Goal: Task Accomplishment & Management: Use online tool/utility

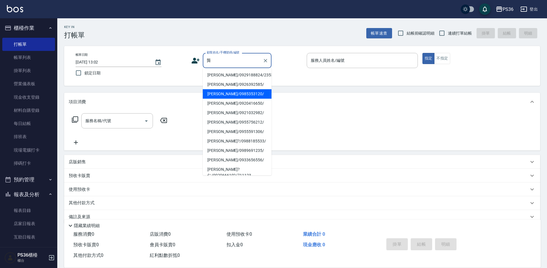
click at [235, 95] on li "[PERSON_NAME]/0985353120/" at bounding box center [237, 93] width 69 height 9
type input "[PERSON_NAME]/0985353120/"
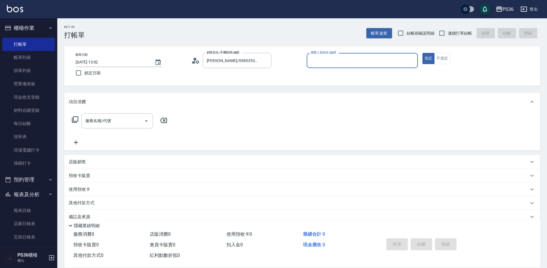
type input "EJ-7"
click at [113, 123] on input "服務名稱/代號" at bounding box center [113, 121] width 58 height 10
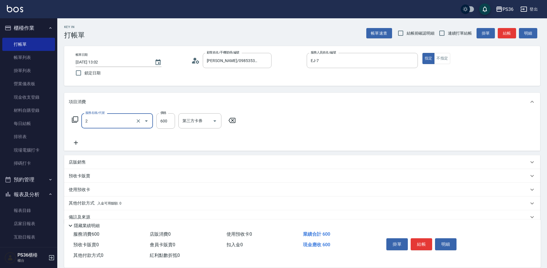
type input "局部染髮(2)"
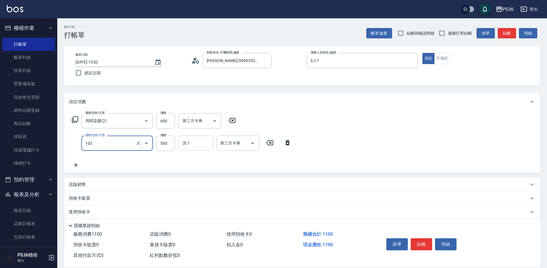
type input "B級洗剪(103)"
click at [195, 146] on input "洗-1" at bounding box center [195, 143] width 29 height 10
type input "顏亮亮-22"
click at [426, 243] on button "結帳" at bounding box center [421, 245] width 21 height 12
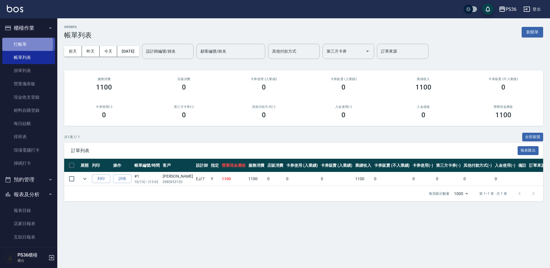
click at [16, 44] on link "打帳單" at bounding box center [28, 44] width 53 height 13
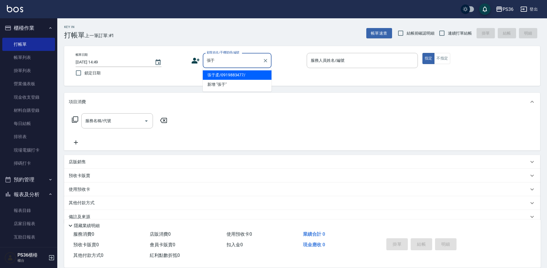
click at [231, 79] on li "張于柔/0919883477/" at bounding box center [237, 74] width 69 height 9
type input "張于柔/0919883477/"
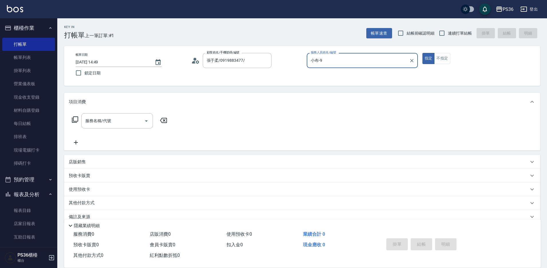
type input "小布-9"
click at [104, 121] on div "服務名稱/代號 服務名稱/代號" at bounding box center [117, 120] width 72 height 15
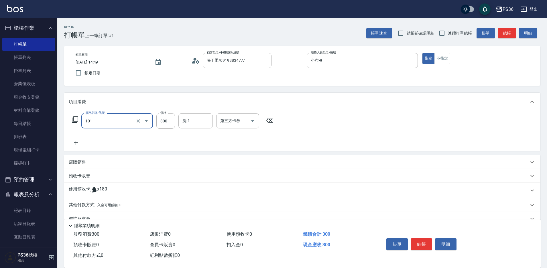
type input "洗髮(101)"
type input "顏亮亮-22"
click at [420, 246] on button "結帳" at bounding box center [421, 245] width 21 height 12
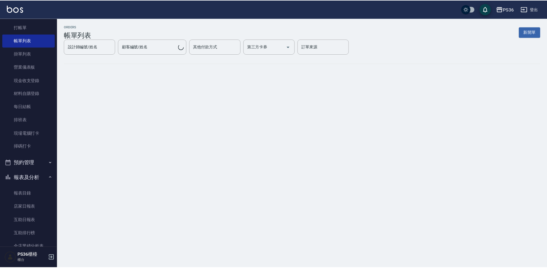
scroll to position [171, 0]
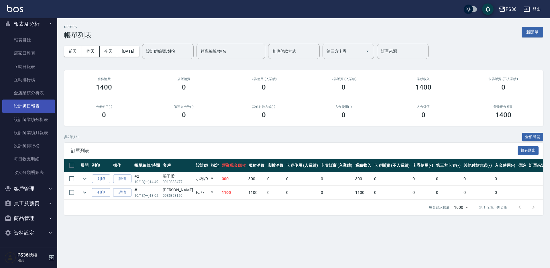
click at [32, 106] on link "設計師日報表" at bounding box center [28, 106] width 53 height 13
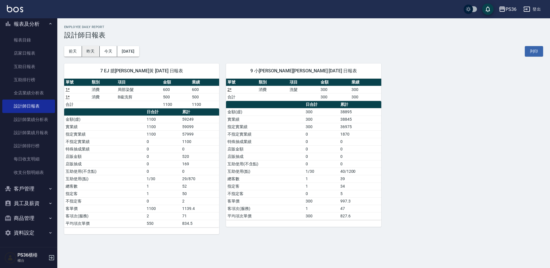
click at [93, 50] on button "昨天" at bounding box center [91, 51] width 18 height 11
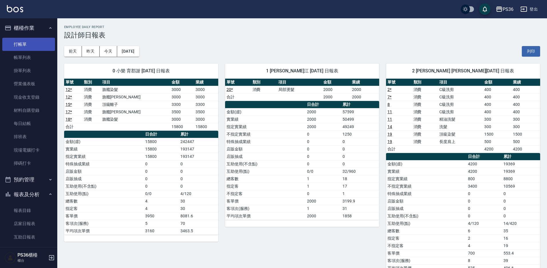
click at [37, 48] on link "打帳單" at bounding box center [28, 44] width 53 height 13
